Goal: Transaction & Acquisition: Purchase product/service

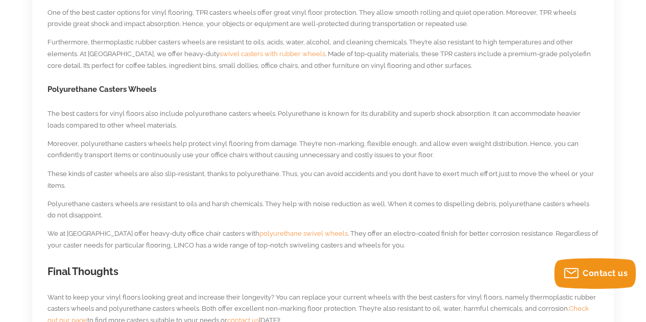
scroll to position [819, 0]
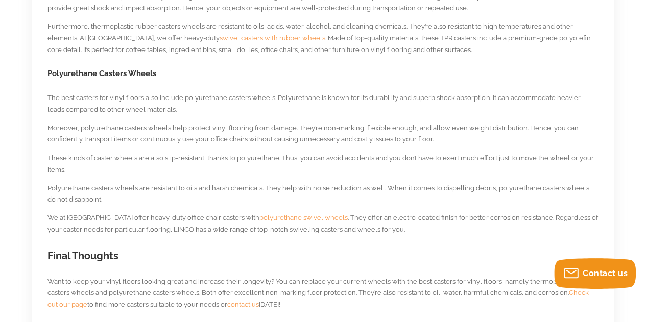
click at [267, 217] on span "polyurethane swivel wheels" at bounding box center [303, 217] width 88 height 8
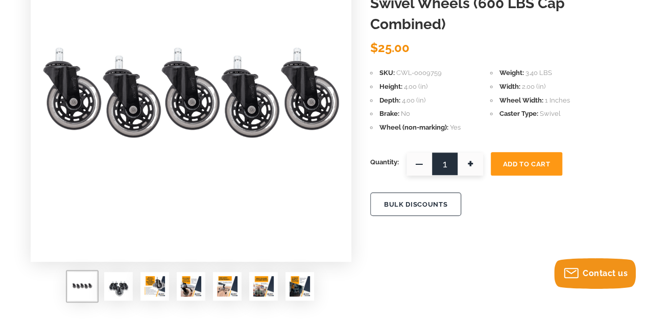
scroll to position [204, 0]
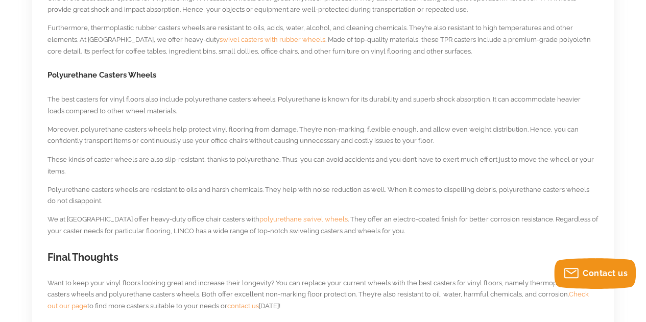
click at [262, 216] on span "polyurethane swivel wheels" at bounding box center [303, 219] width 88 height 8
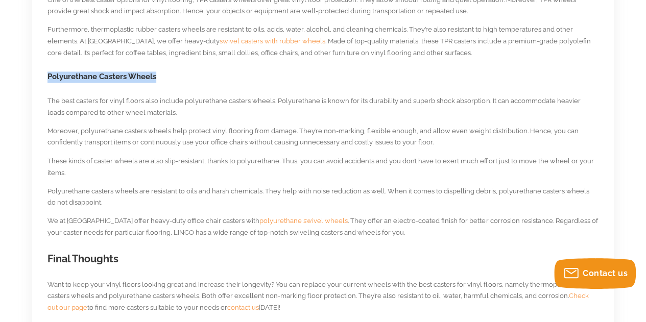
drag, startPoint x: 154, startPoint y: 77, endPoint x: 61, endPoint y: 76, distance: 93.0
copy h3 "Polyurethane Casters Wheels"
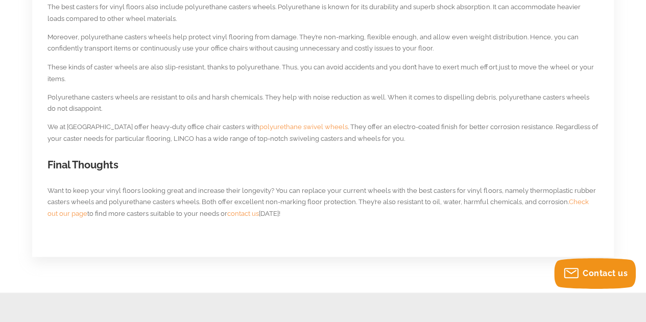
scroll to position [918, 0]
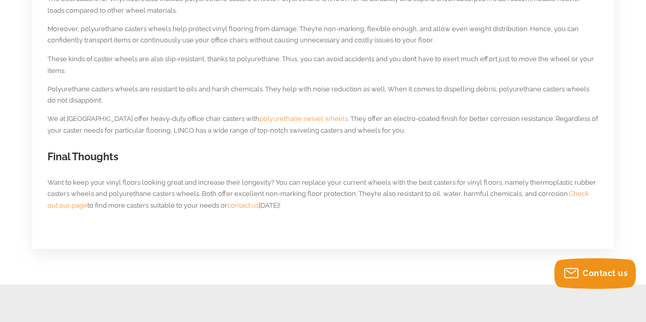
click at [60, 207] on span "Check out our page" at bounding box center [317, 198] width 541 height 19
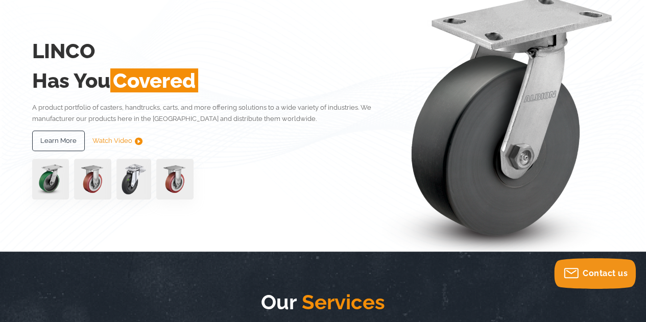
scroll to position [100, 0]
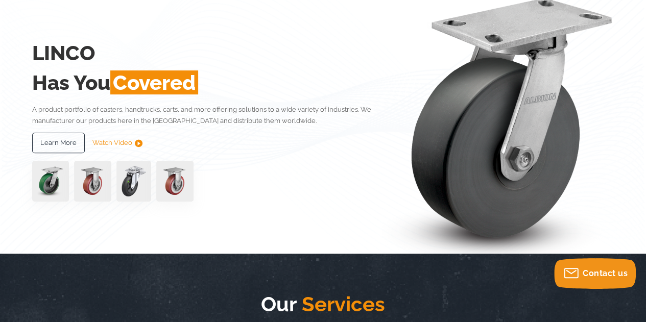
click at [85, 181] on img at bounding box center [92, 181] width 37 height 41
click at [132, 177] on img at bounding box center [133, 181] width 35 height 41
click at [184, 182] on img at bounding box center [174, 181] width 37 height 41
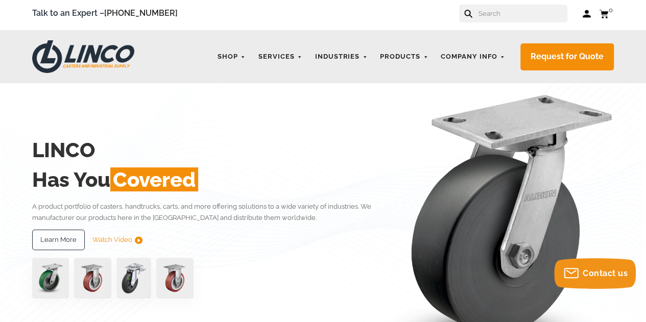
scroll to position [0, 0]
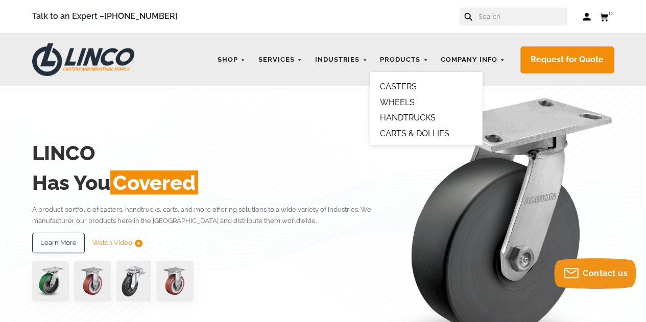
click at [400, 84] on link "CASTERS" at bounding box center [398, 87] width 37 height 10
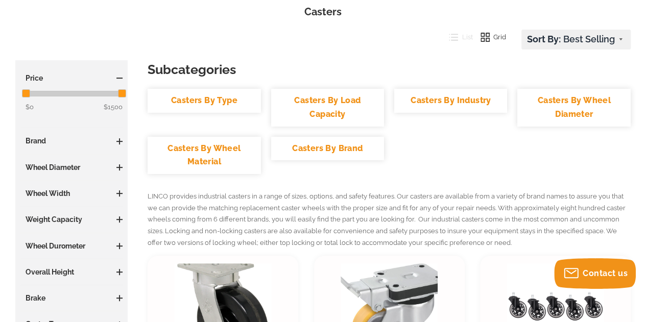
scroll to position [153, 0]
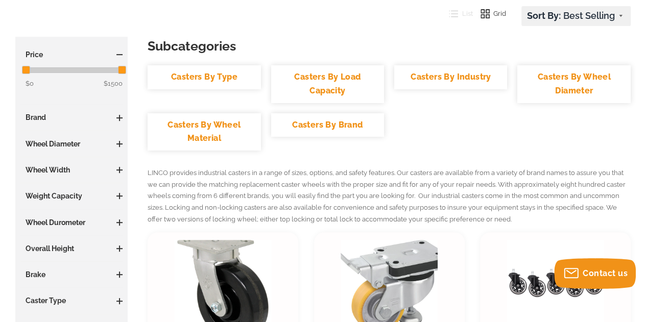
click at [196, 135] on link "Casters By Wheel Material" at bounding box center [204, 131] width 113 height 37
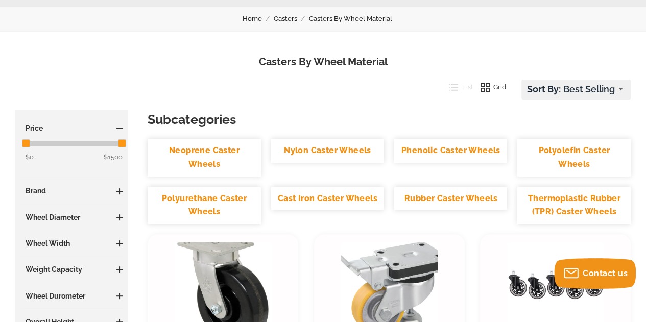
scroll to position [102, 0]
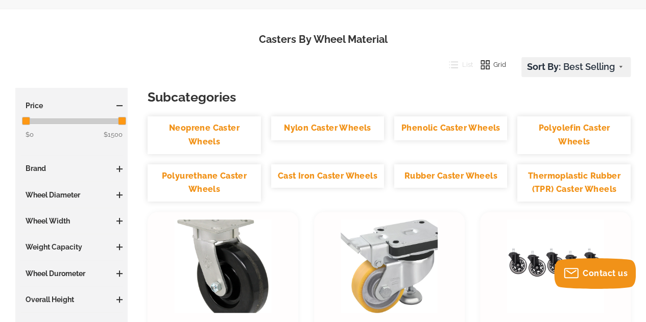
click at [202, 182] on link "Polyurethane Caster Wheels" at bounding box center [204, 182] width 113 height 37
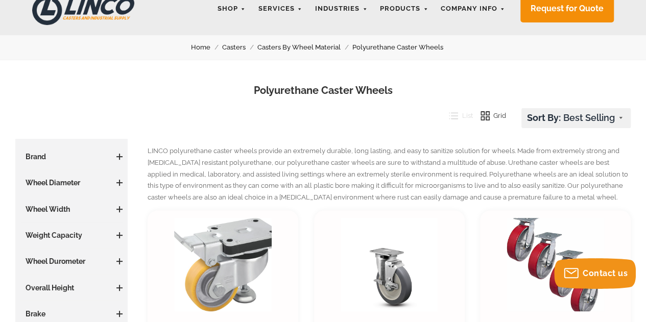
scroll to position [102, 0]
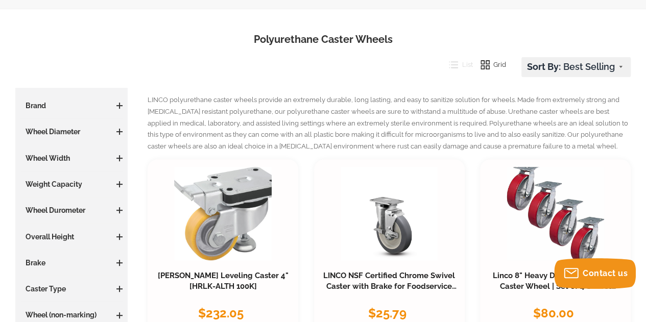
click at [120, 134] on span at bounding box center [119, 132] width 1 height 6
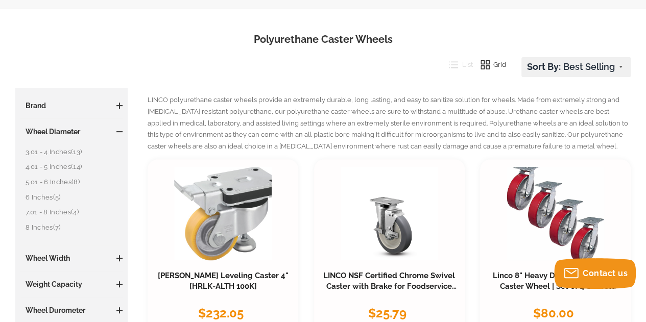
click at [49, 155] on link "3.01 - 4 Inches (13)" at bounding box center [74, 152] width 97 height 11
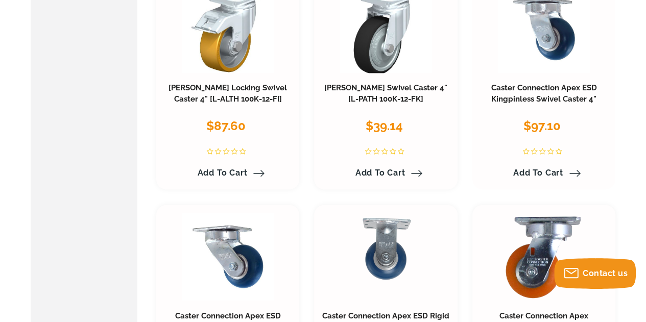
scroll to position [562, 0]
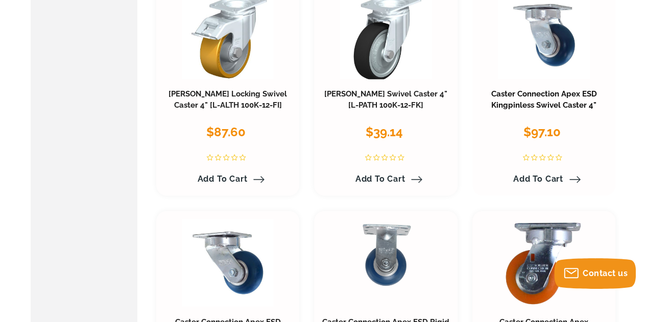
click at [543, 107] on link "Caster Connection Apex ESD Kingpinless Swivel Caster 4"" at bounding box center [544, 99] width 106 height 20
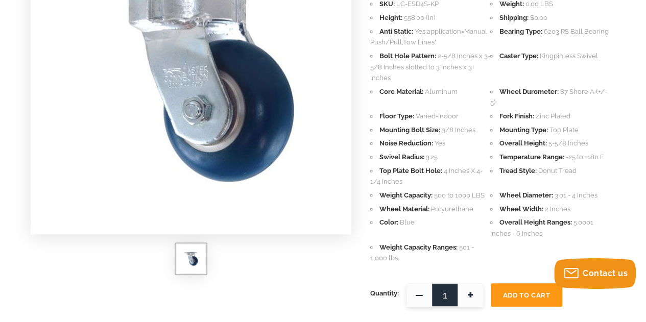
scroll to position [102, 0]
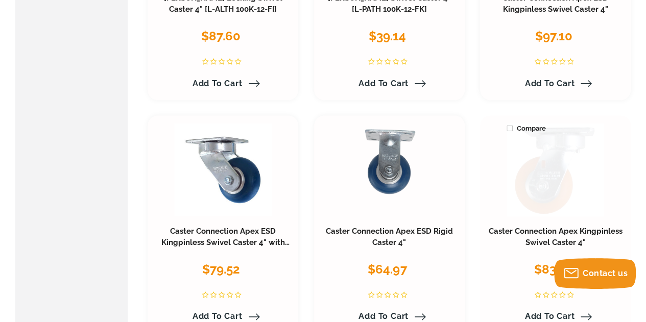
click at [545, 192] on link at bounding box center [556, 169] width 98 height 93
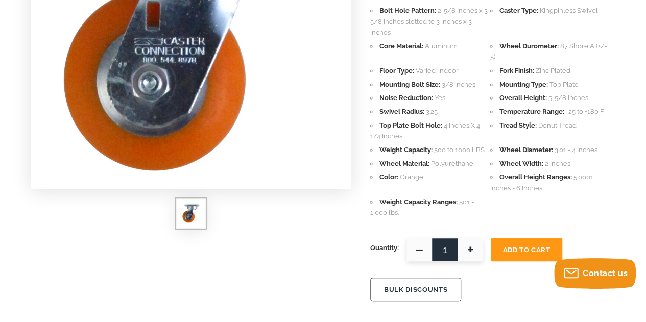
scroll to position [204, 0]
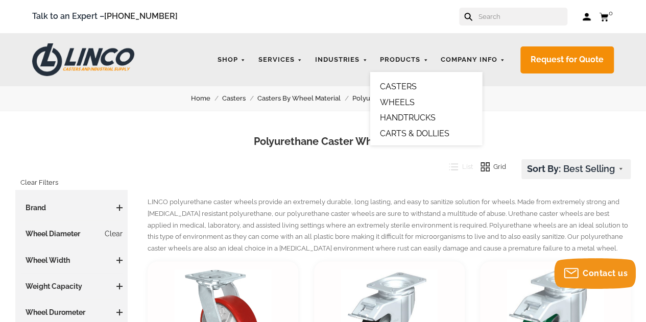
click at [405, 101] on link "WHEELS" at bounding box center [397, 103] width 35 height 10
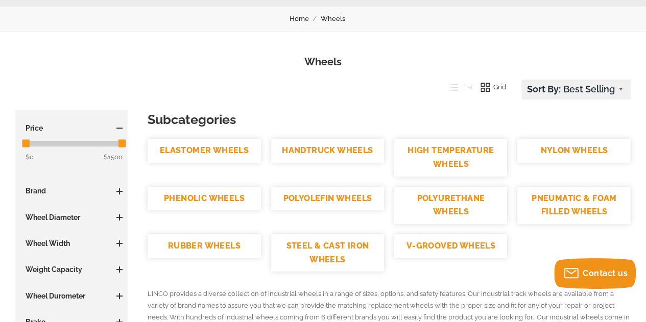
scroll to position [102, 0]
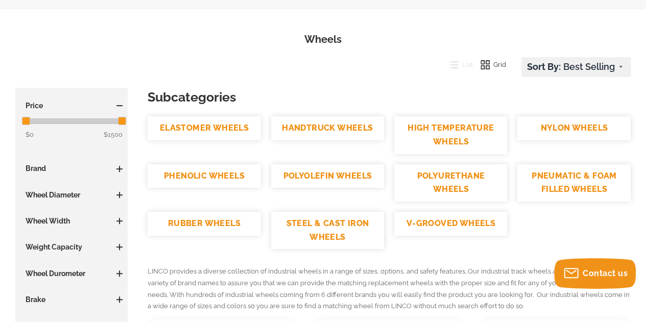
click at [458, 191] on link "POLYURETHANE WHEELS" at bounding box center [450, 182] width 113 height 37
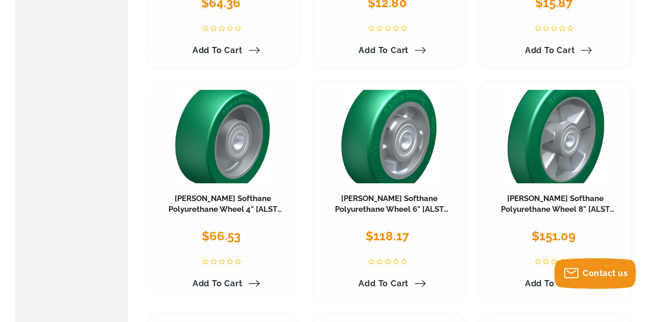
scroll to position [2043, 0]
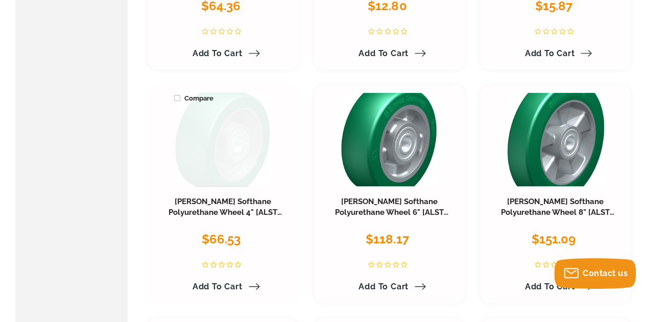
click at [247, 159] on link at bounding box center [223, 139] width 98 height 93
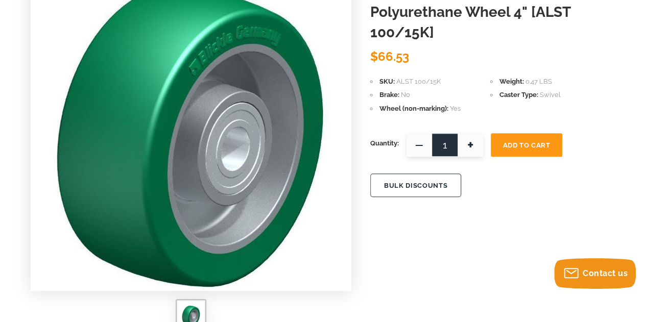
scroll to position [153, 0]
click at [471, 133] on span "+" at bounding box center [471, 144] width 26 height 23
click at [472, 133] on span "+" at bounding box center [471, 144] width 26 height 23
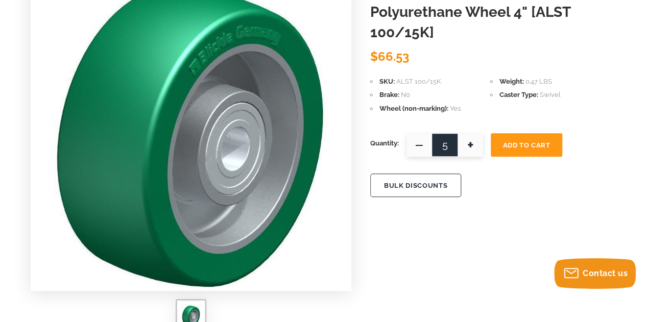
click at [472, 133] on span "+" at bounding box center [471, 144] width 26 height 23
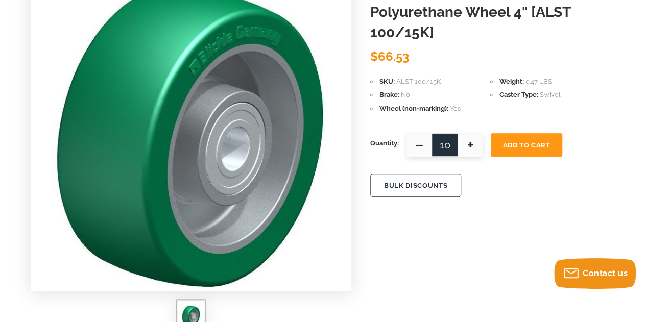
click at [472, 133] on span "+" at bounding box center [471, 144] width 26 height 23
click at [471, 133] on span "+" at bounding box center [471, 144] width 26 height 23
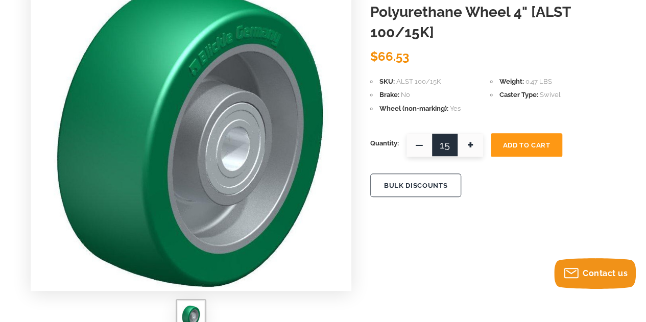
click at [471, 133] on span "+" at bounding box center [471, 144] width 26 height 23
click at [469, 133] on span "+" at bounding box center [471, 144] width 26 height 23
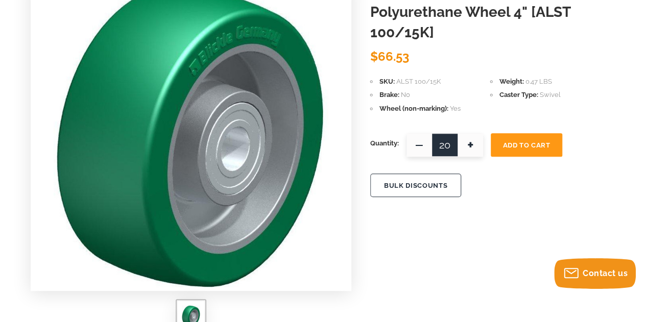
click at [469, 133] on span "+" at bounding box center [471, 144] width 26 height 23
type input "24"
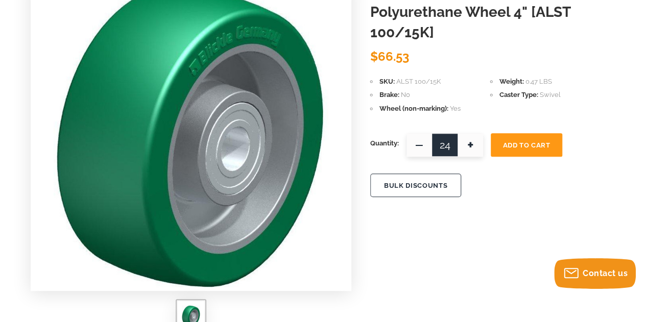
drag, startPoint x: 514, startPoint y: 135, endPoint x: 488, endPoint y: 151, distance: 30.0
click at [514, 135] on button "Add To Cart" at bounding box center [526, 144] width 71 height 23
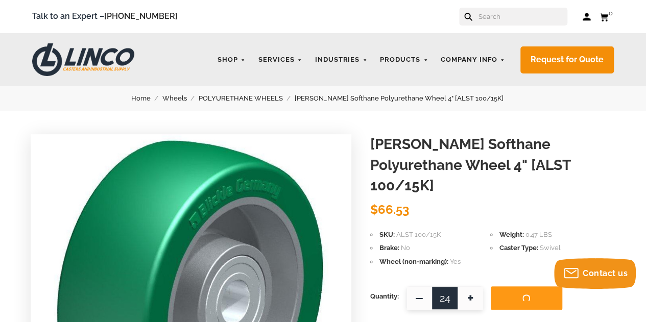
scroll to position [0, 0]
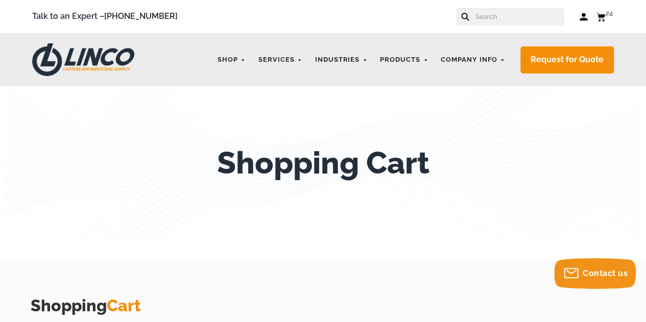
click at [601, 18] on use at bounding box center [600, 17] width 9 height 8
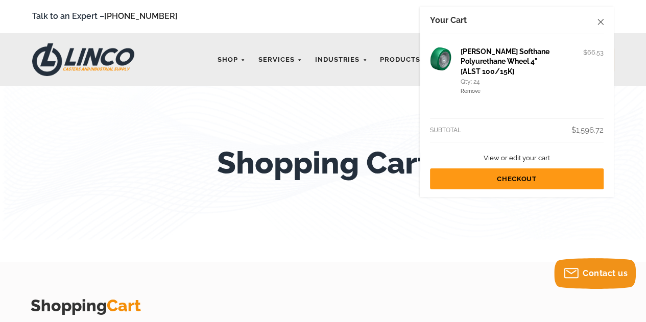
click at [599, 23] on icon at bounding box center [601, 22] width 6 height 6
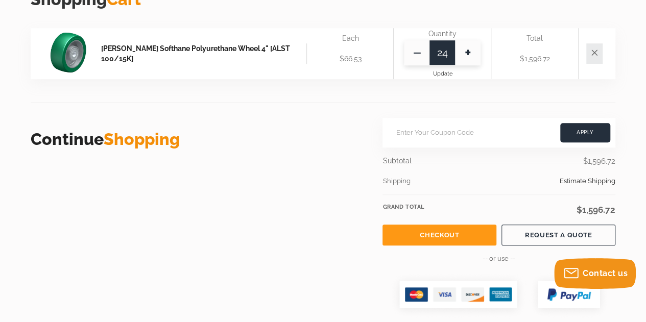
scroll to position [357, 0]
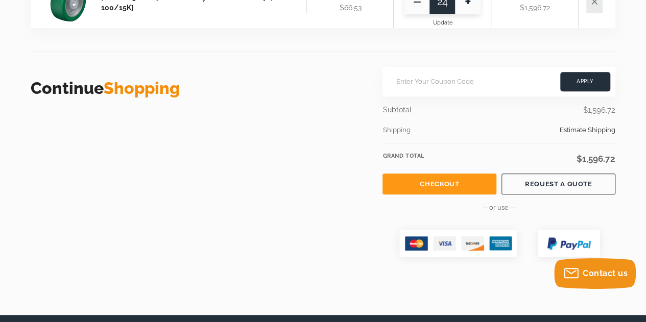
drag, startPoint x: 578, startPoint y: 161, endPoint x: 614, endPoint y: 161, distance: 36.3
click at [614, 161] on span "$1,596.72" at bounding box center [596, 159] width 39 height 10
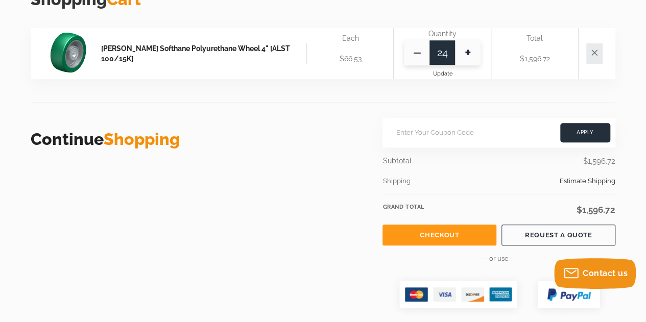
scroll to position [204, 0]
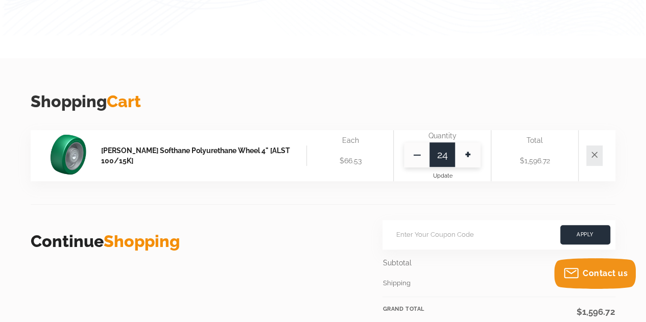
click at [78, 159] on img at bounding box center [68, 154] width 37 height 41
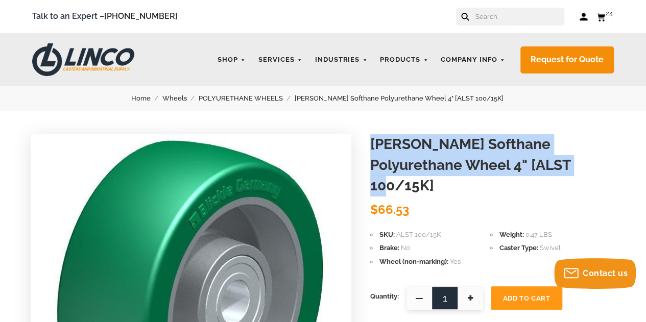
drag, startPoint x: 372, startPoint y: 144, endPoint x: 540, endPoint y: 175, distance: 170.9
click at [540, 175] on h1 "[PERSON_NAME] Softhane Polyurethane Wheel 4" [ALST 100/15K]" at bounding box center [492, 165] width 245 height 62
click at [429, 160] on h1 "[PERSON_NAME] Softhane Polyurethane Wheel 4" [ALST 100/15K]" at bounding box center [492, 165] width 245 height 62
drag, startPoint x: 370, startPoint y: 141, endPoint x: 433, endPoint y: 156, distance: 64.7
click at [433, 156] on h1 "[PERSON_NAME] Softhane Polyurethane Wheel 4" [ALST 100/15K]" at bounding box center [492, 165] width 245 height 62
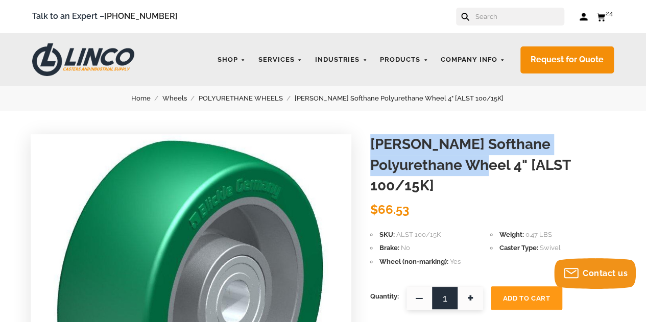
copy h1 "[PERSON_NAME] Softhane Polyurethane Wheel 4""
